Goal: Transaction & Acquisition: Register for event/course

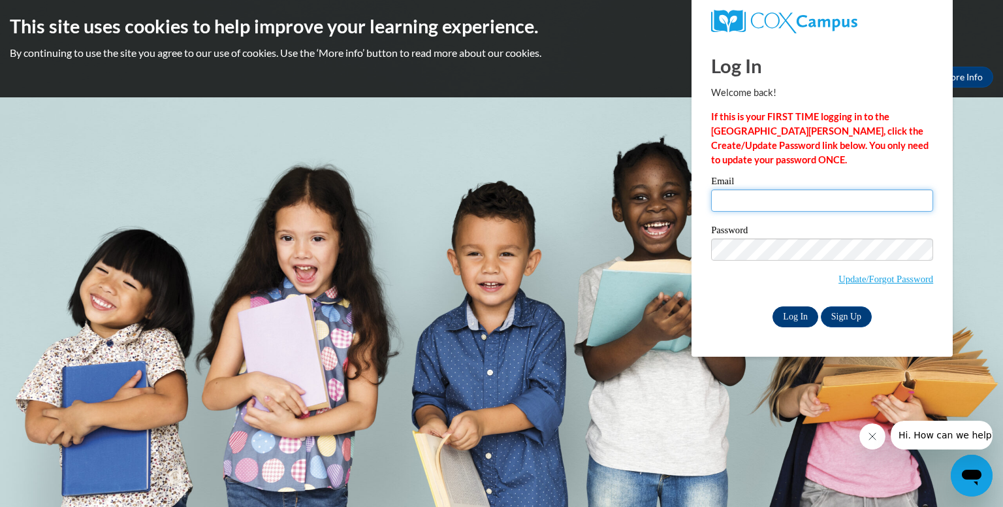
type input "[EMAIL_ADDRESS][DOMAIN_NAME]"
click at [781, 317] on input "Log In" at bounding box center [796, 316] width 46 height 21
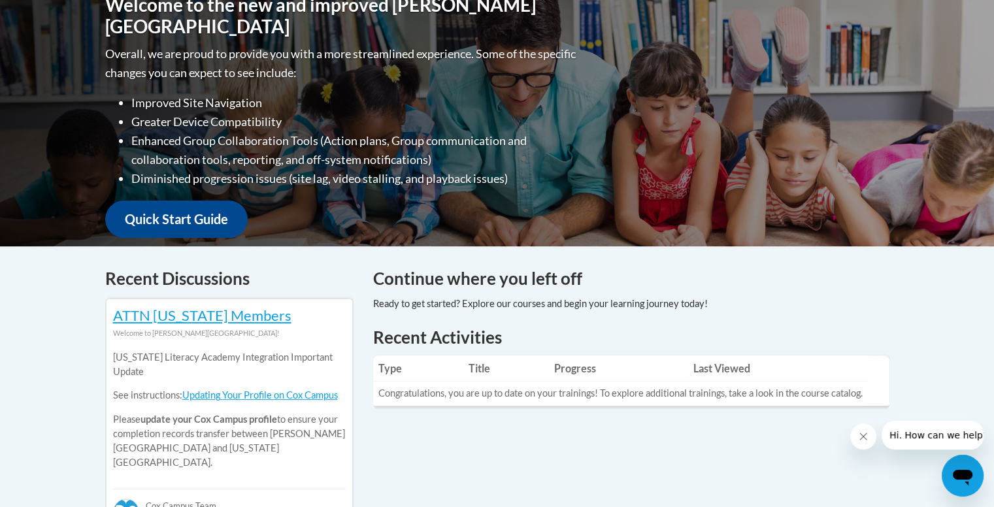
scroll to position [143, 0]
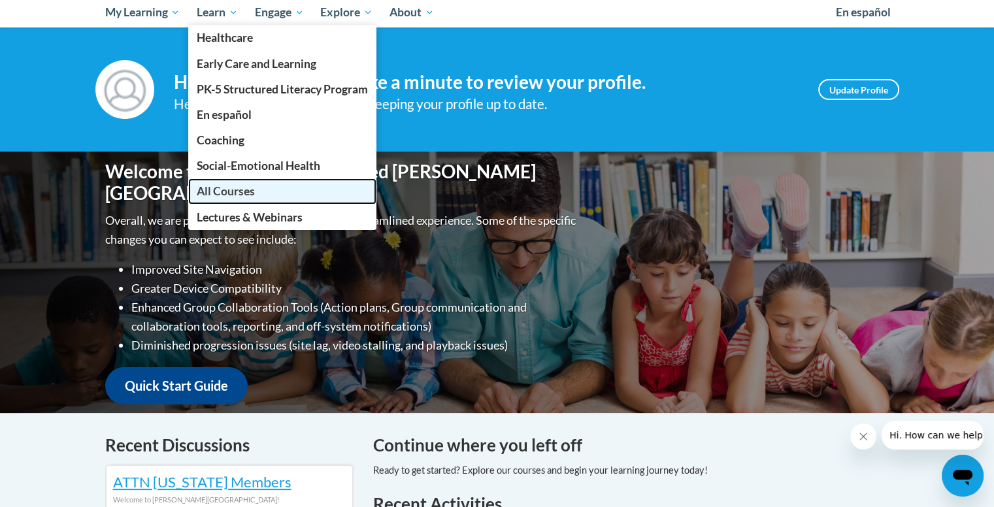
click at [232, 191] on span "All Courses" at bounding box center [226, 191] width 58 height 14
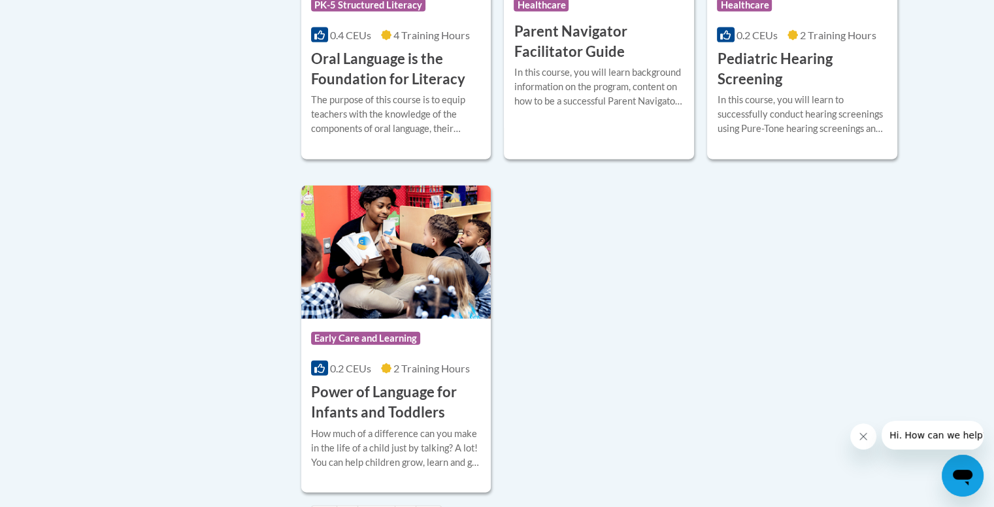
scroll to position [2996, 0]
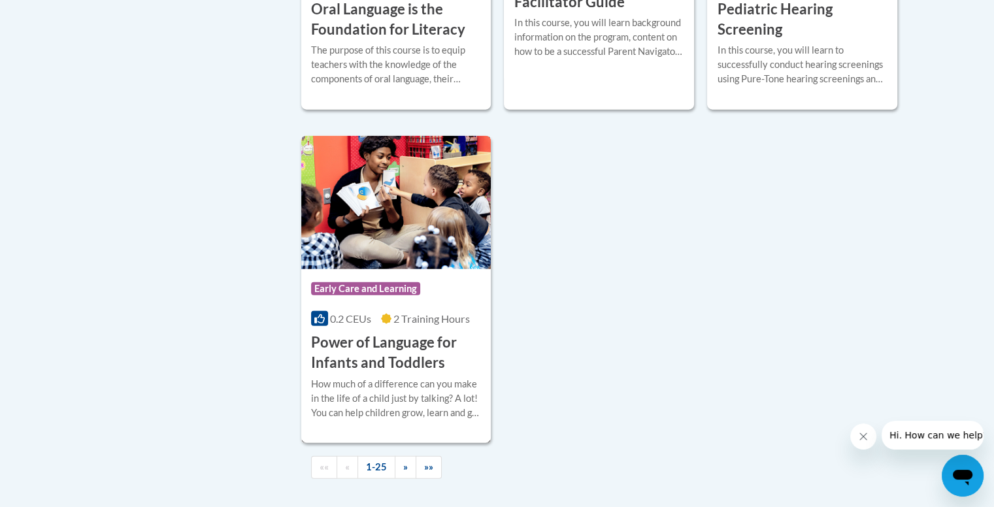
click at [433, 418] on div "How much of a difference can you make in the life of a child just by talking? A…" at bounding box center [396, 398] width 171 height 43
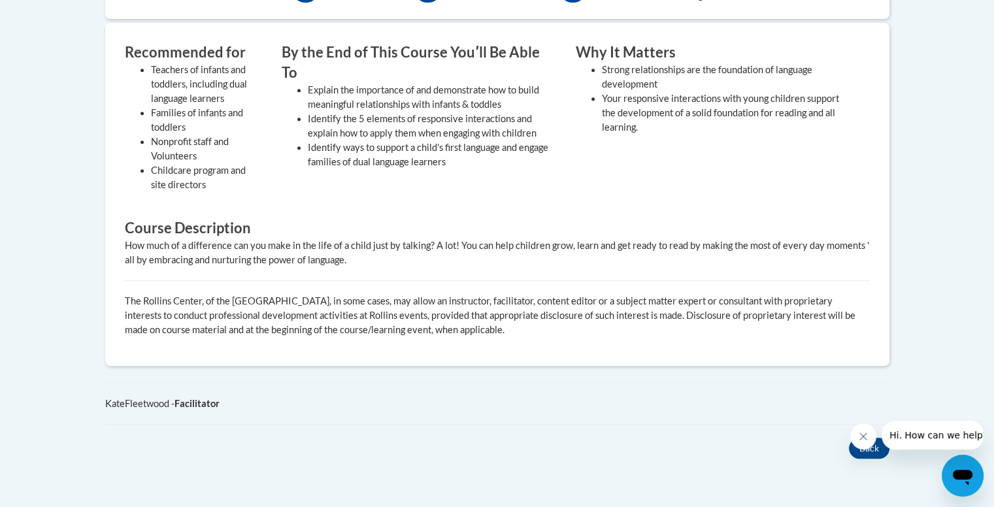
scroll to position [532, 0]
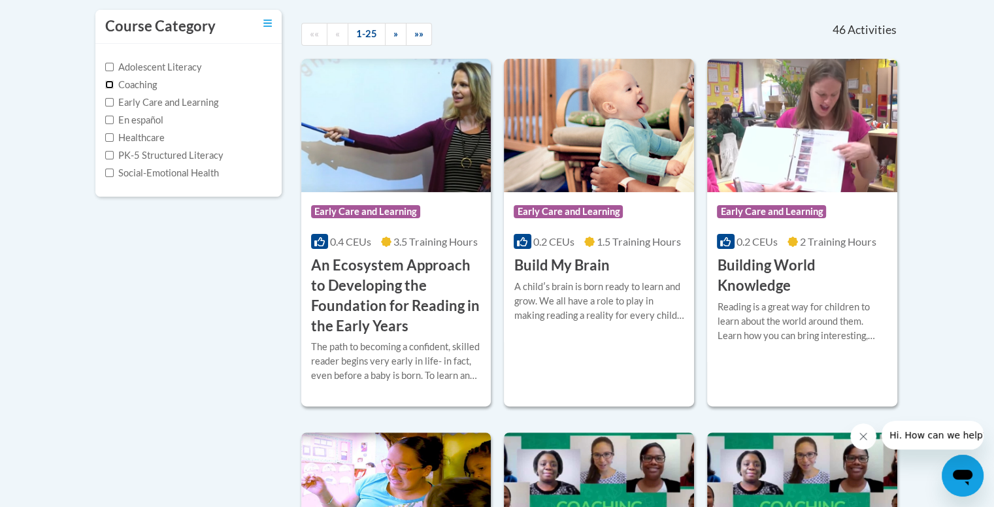
click at [110, 86] on input "Coaching" at bounding box center [109, 84] width 8 height 8
checkbox input "true"
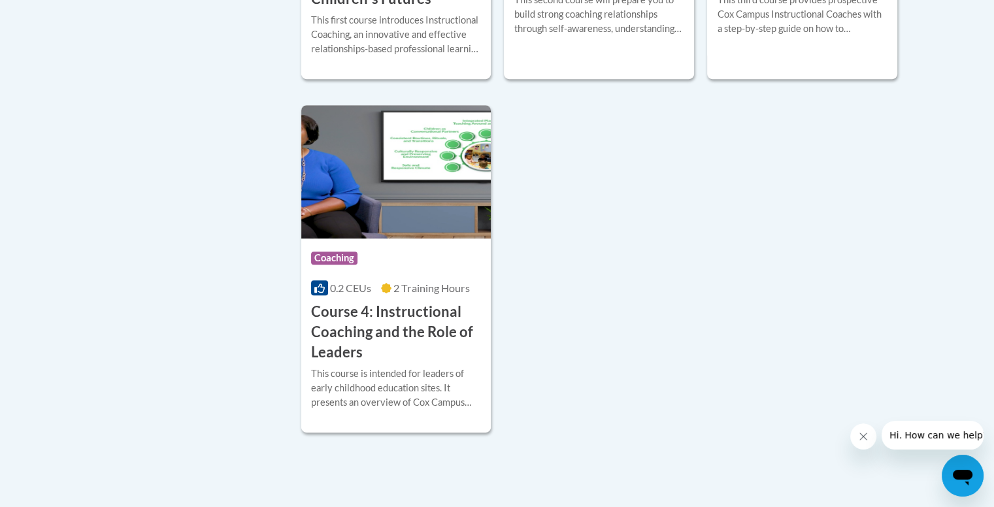
scroll to position [589, 0]
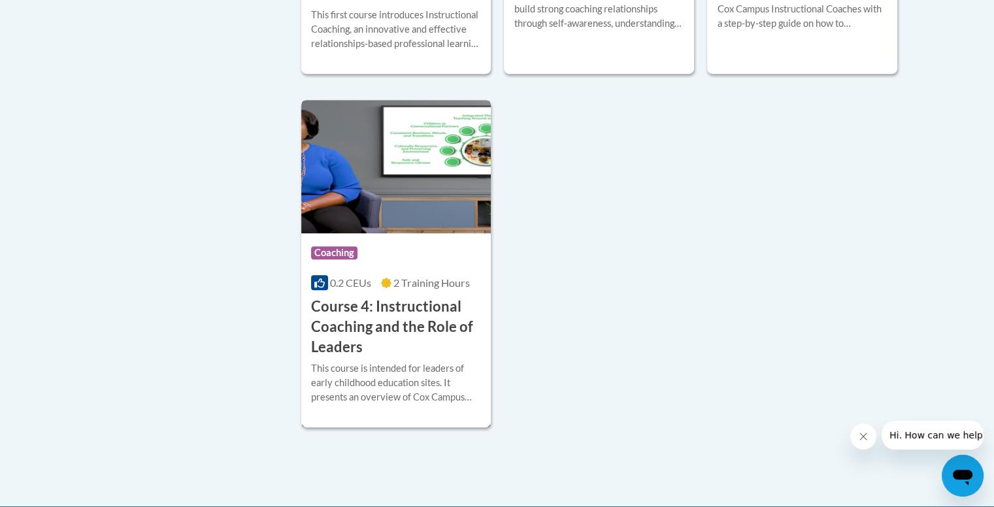
click at [434, 314] on h3 "Course 4: Instructional Coaching and the Role of Leaders" at bounding box center [396, 327] width 171 height 60
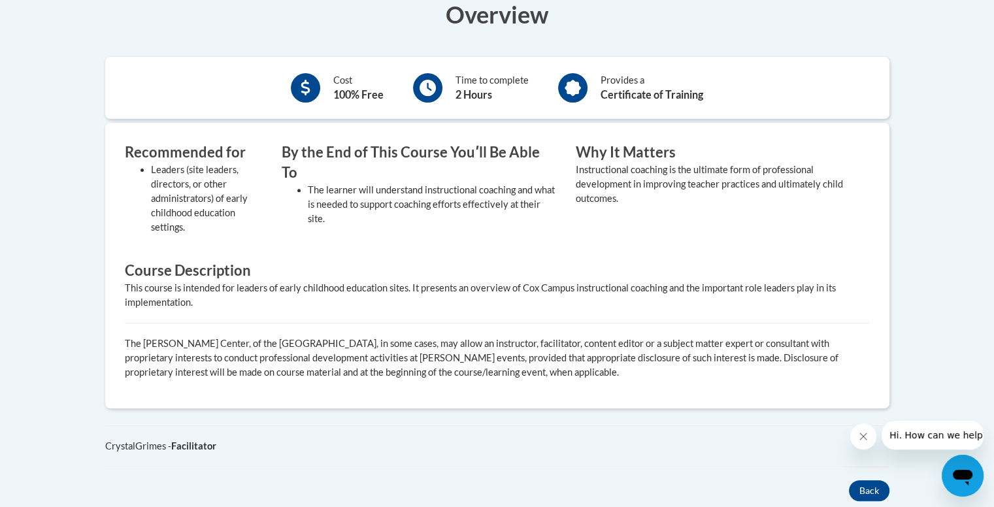
scroll to position [450, 0]
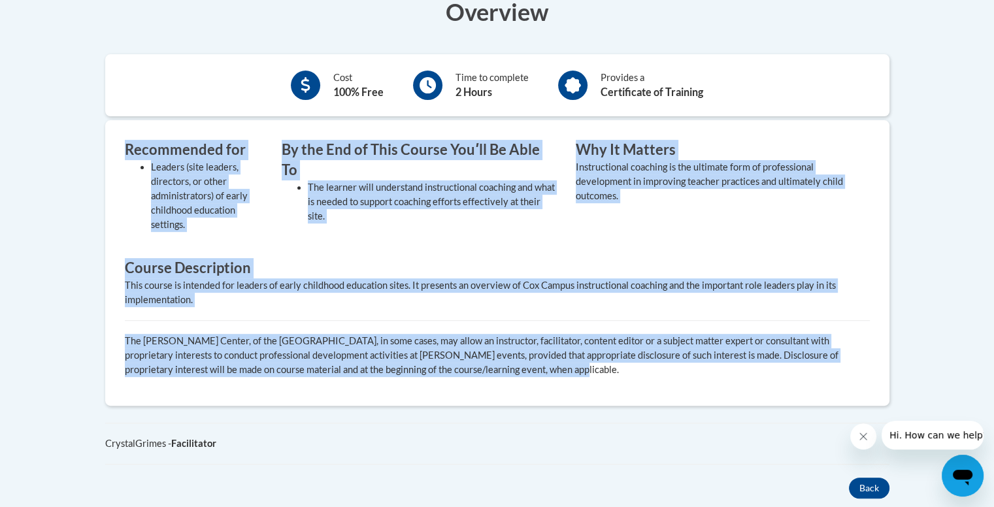
drag, startPoint x: 1003, startPoint y: 74, endPoint x: 1003, endPoint y: 85, distance: 10.5
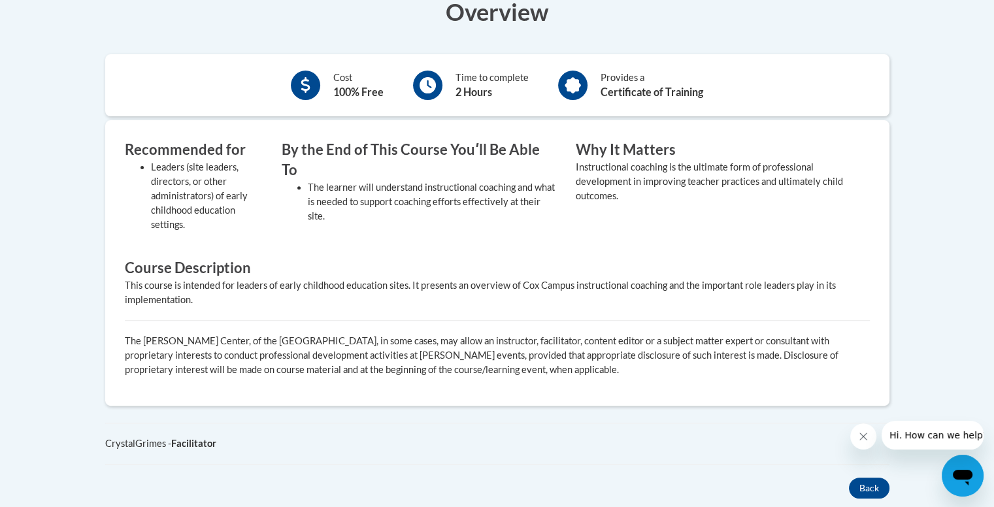
click at [745, 59] on div "Cost 100% Free Time to complete 2 Hours Provides a Certificate of Training" at bounding box center [497, 85] width 784 height 62
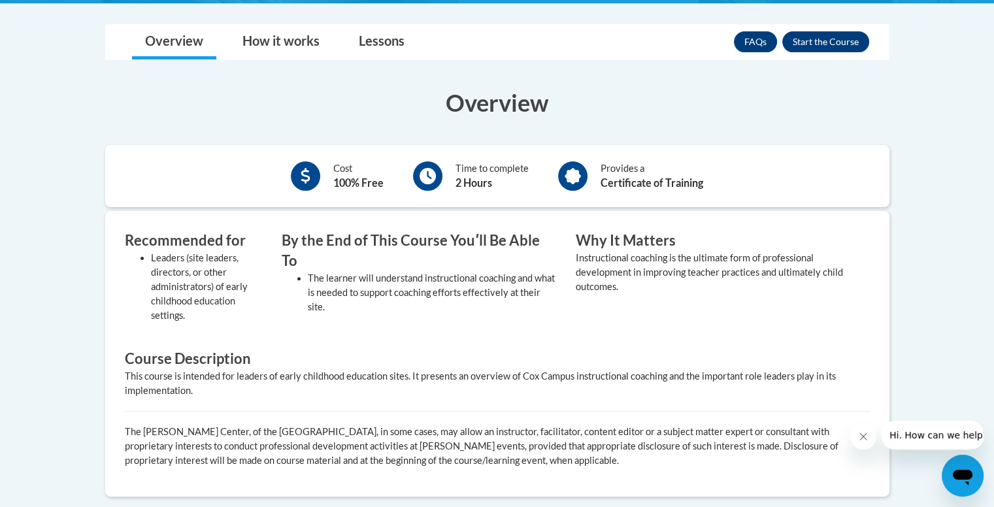
scroll to position [357, 0]
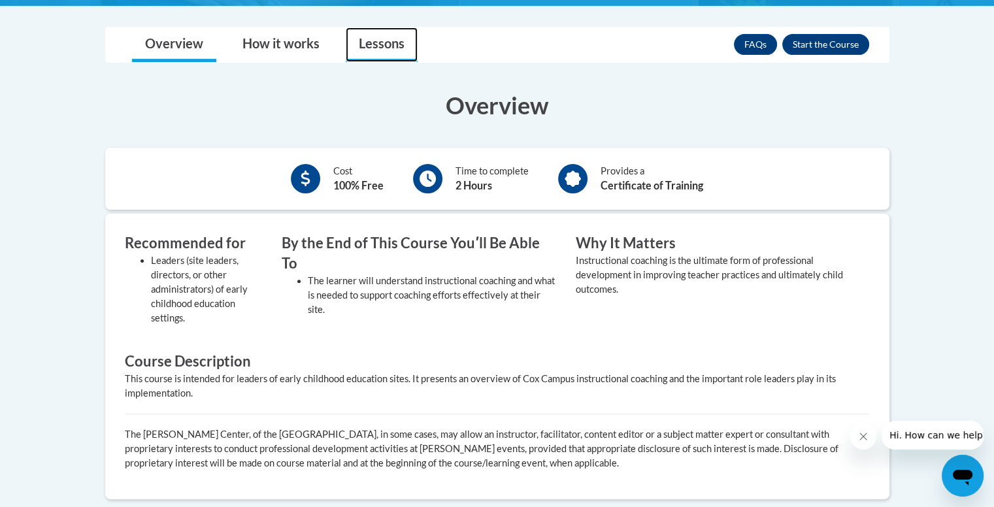
click at [378, 42] on link "Lessons" at bounding box center [382, 44] width 72 height 35
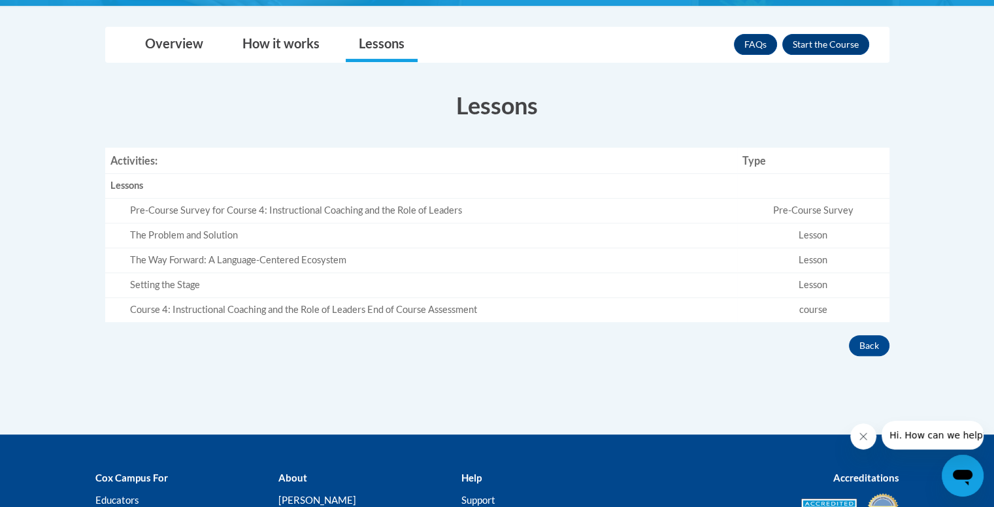
click at [799, 266] on td "Lesson" at bounding box center [813, 260] width 152 height 25
click at [834, 45] on button "Enroll" at bounding box center [825, 44] width 87 height 21
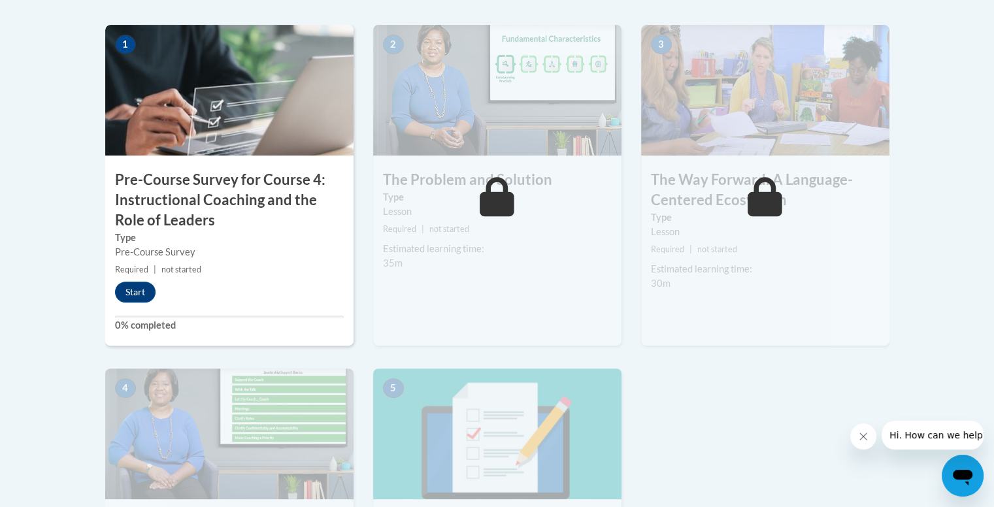
scroll to position [446, 0]
